Goal: Task Accomplishment & Management: Use online tool/utility

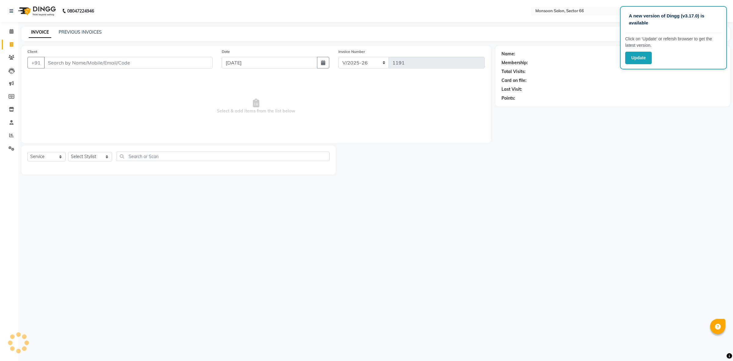
select select "3741"
select select "service"
click at [82, 153] on select "Select Stylist [PERSON_NAME] ([DATE]) Ajit [PERSON_NAME] chitra [PERSON_NAME] k…" at bounding box center [90, 156] width 44 height 9
select select "17883"
click at [68, 152] on select "Select Stylist [PERSON_NAME] ([DATE]) Ajit [PERSON_NAME] chitra [PERSON_NAME] k…" at bounding box center [90, 156] width 44 height 9
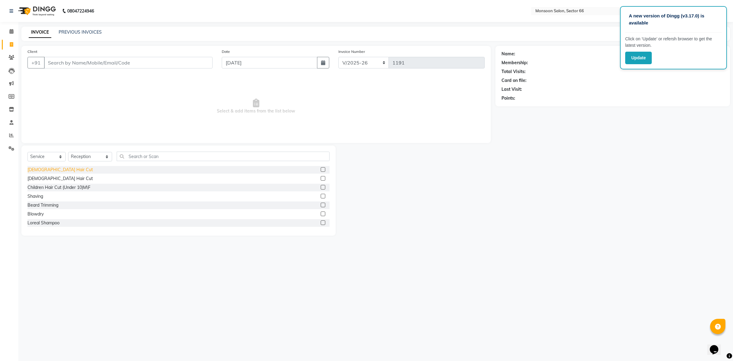
click at [48, 167] on div "[DEMOGRAPHIC_DATA] Hair Cut" at bounding box center [59, 169] width 65 height 6
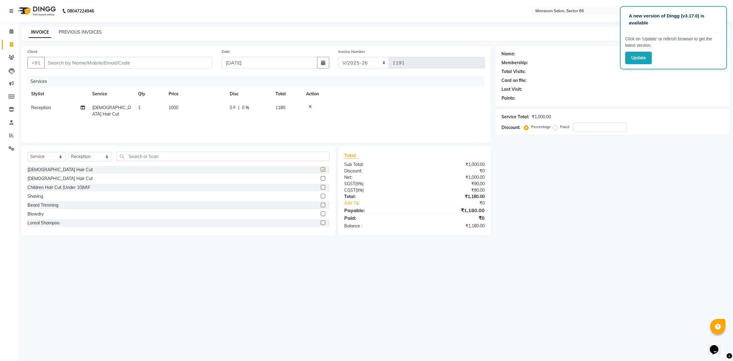
checkbox input "false"
click at [121, 59] on input "Client" at bounding box center [128, 63] width 169 height 12
click at [11, 42] on icon at bounding box center [11, 44] width 3 height 5
select select "service"
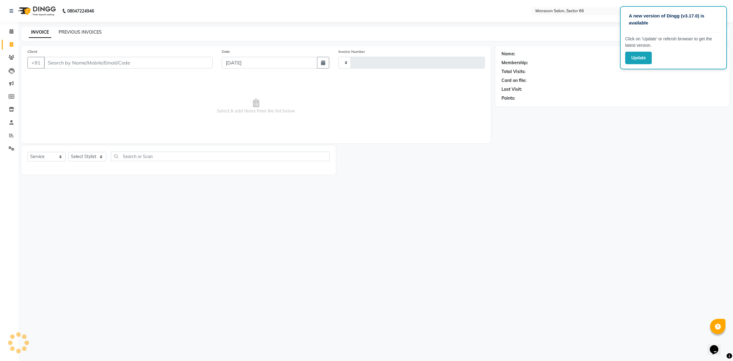
type input "1191"
select select "3741"
click at [86, 30] on link "PREVIOUS INVOICES" at bounding box center [80, 31] width 43 height 5
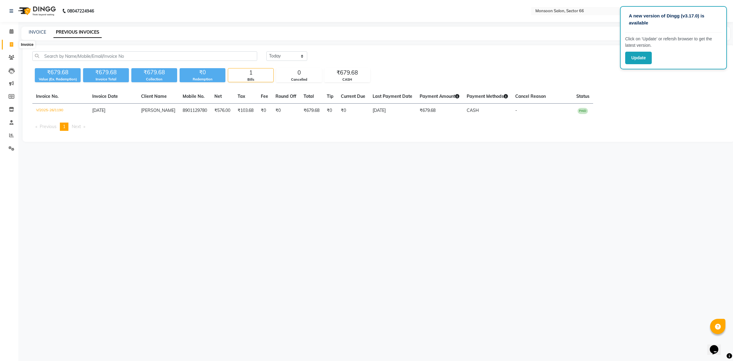
click at [11, 47] on span at bounding box center [11, 44] width 11 height 7
select select "service"
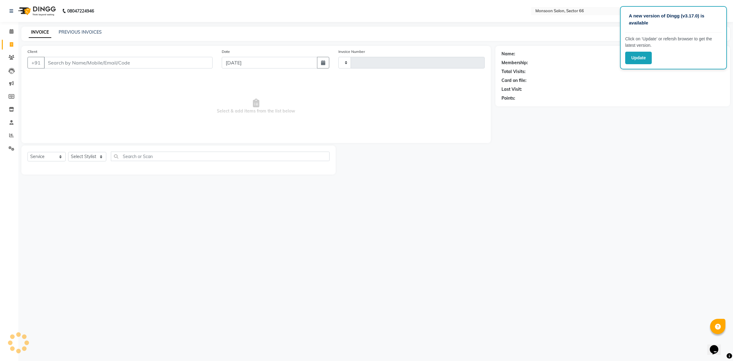
type input "1191"
select select "3741"
click at [702, 91] on div "Last Visit:" at bounding box center [612, 89] width 222 height 6
click at [494, 11] on nav "08047224946 Select Location × Monsoon Salon, Sector 66 Default Panel My Panel E…" at bounding box center [366, 11] width 733 height 22
